Goal: Navigation & Orientation: Find specific page/section

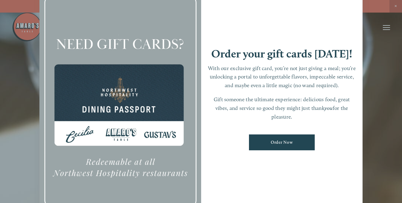
click at [395, 7] on div at bounding box center [201, 101] width 402 height 203
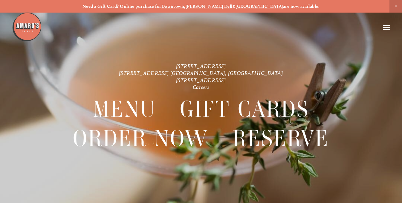
click at [386, 28] on icon at bounding box center [386, 27] width 7 height 5
click at [280, 27] on span "Menu" at bounding box center [281, 27] width 11 height 5
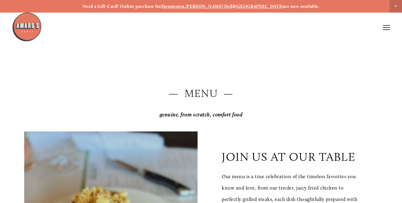
click at [394, 9] on span "Close Announcement" at bounding box center [395, 6] width 13 height 13
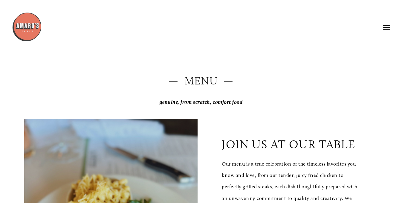
click at [33, 25] on img at bounding box center [27, 27] width 30 height 30
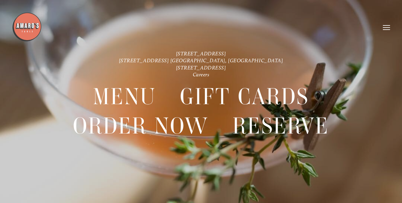
click at [387, 27] on line at bounding box center [386, 27] width 7 height 0
